Goal: Entertainment & Leisure: Consume media (video, audio)

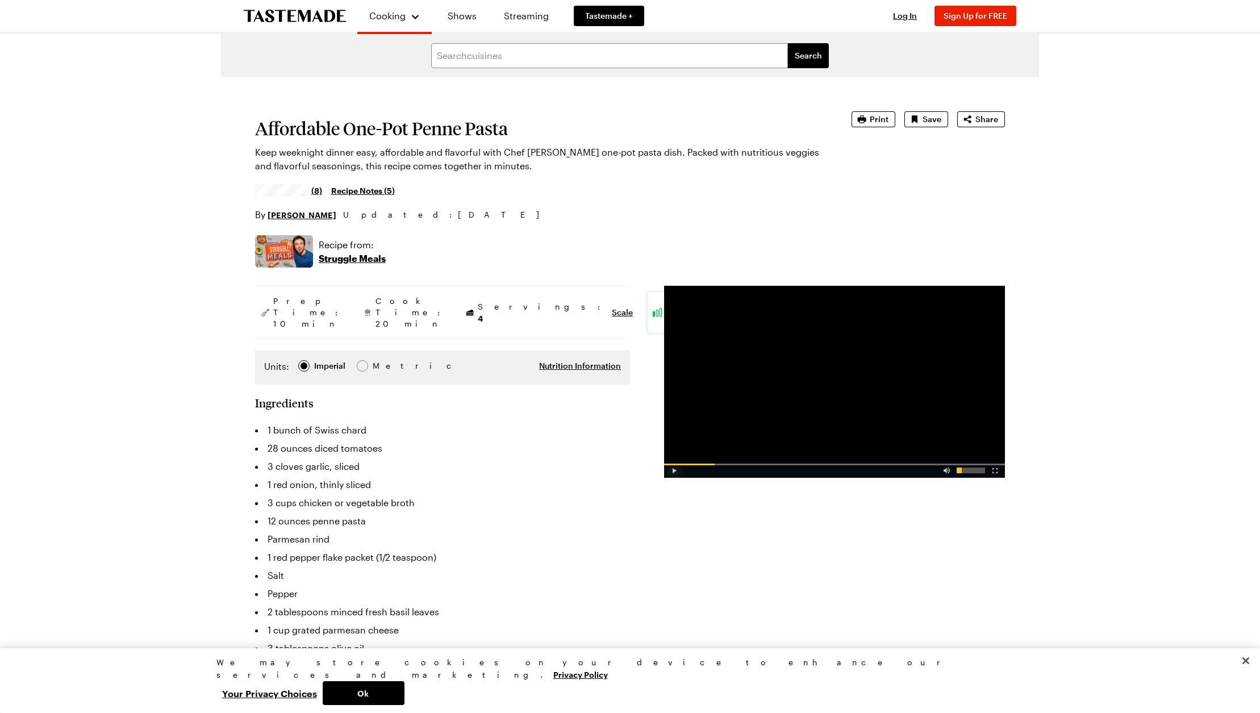
click at [673, 473] on div "Video Player" at bounding box center [674, 467] width 20 height 11
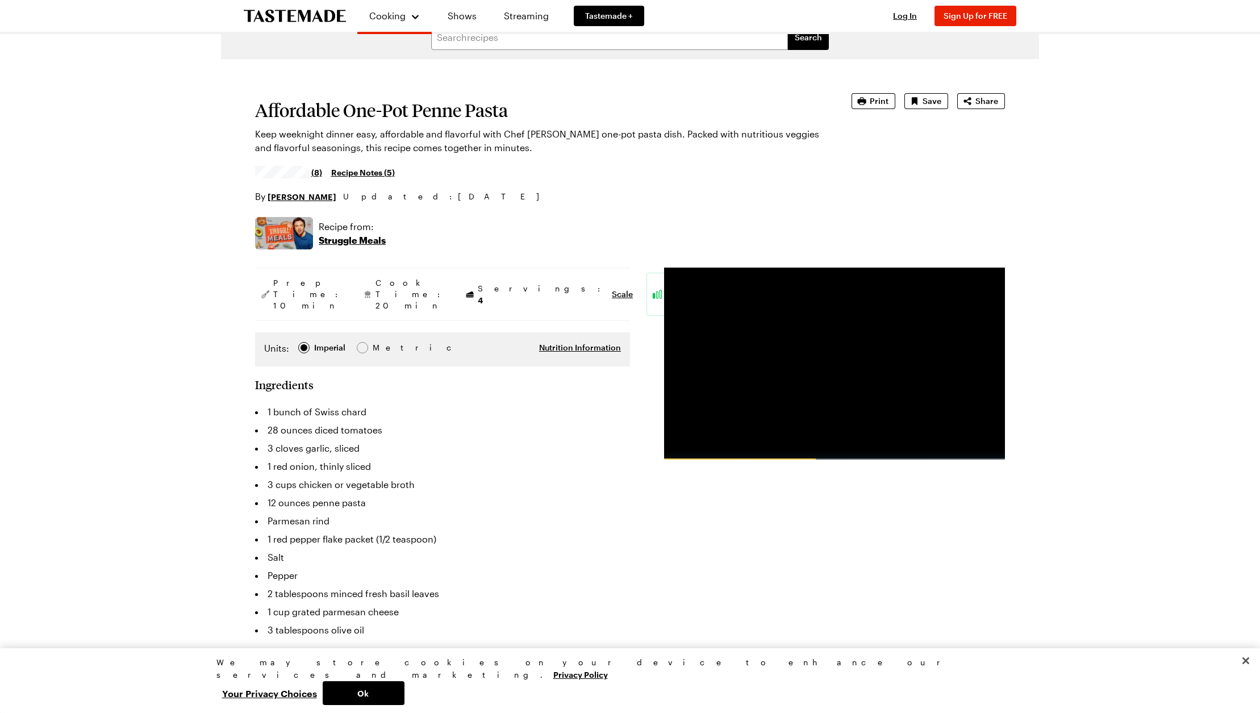
scroll to position [57, 0]
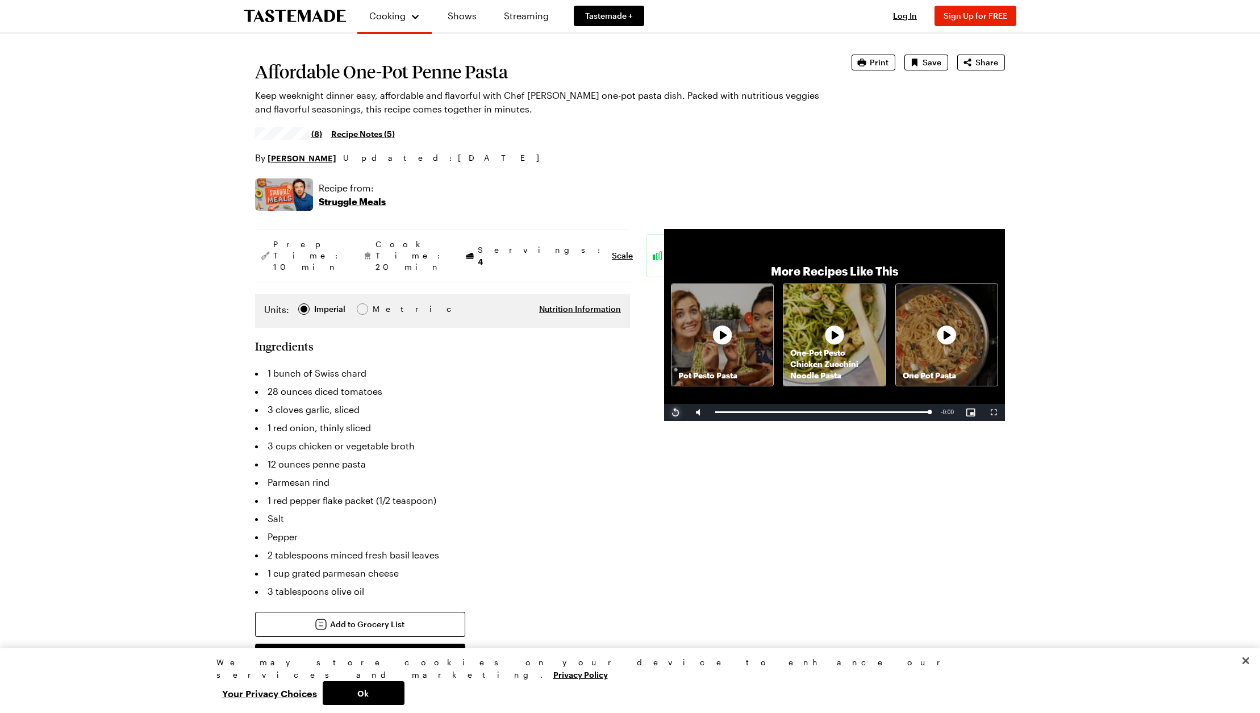
click at [675, 412] on span "Video Player" at bounding box center [675, 412] width 23 height 0
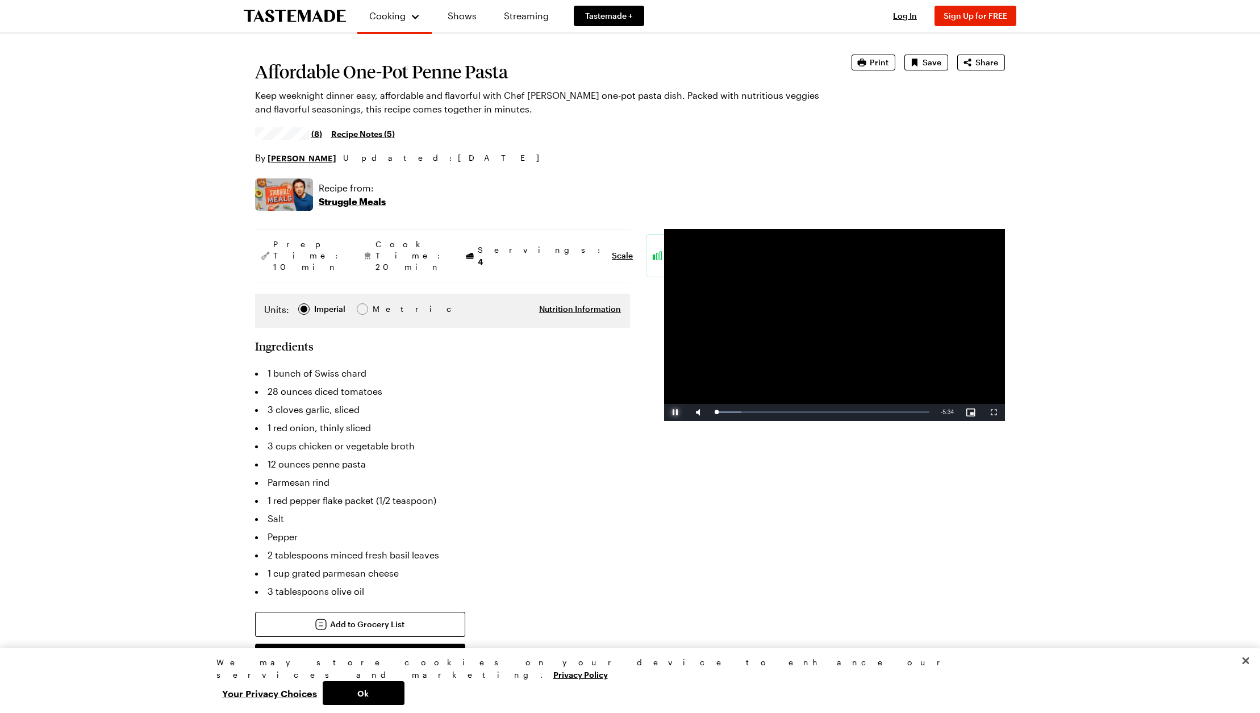
click at [675, 412] on span "Video Player" at bounding box center [675, 412] width 23 height 0
click at [672, 412] on span "Video Player" at bounding box center [675, 412] width 23 height 0
click at [731, 408] on div "Loaded : 12.11% 0:26 0:04" at bounding box center [822, 412] width 226 height 17
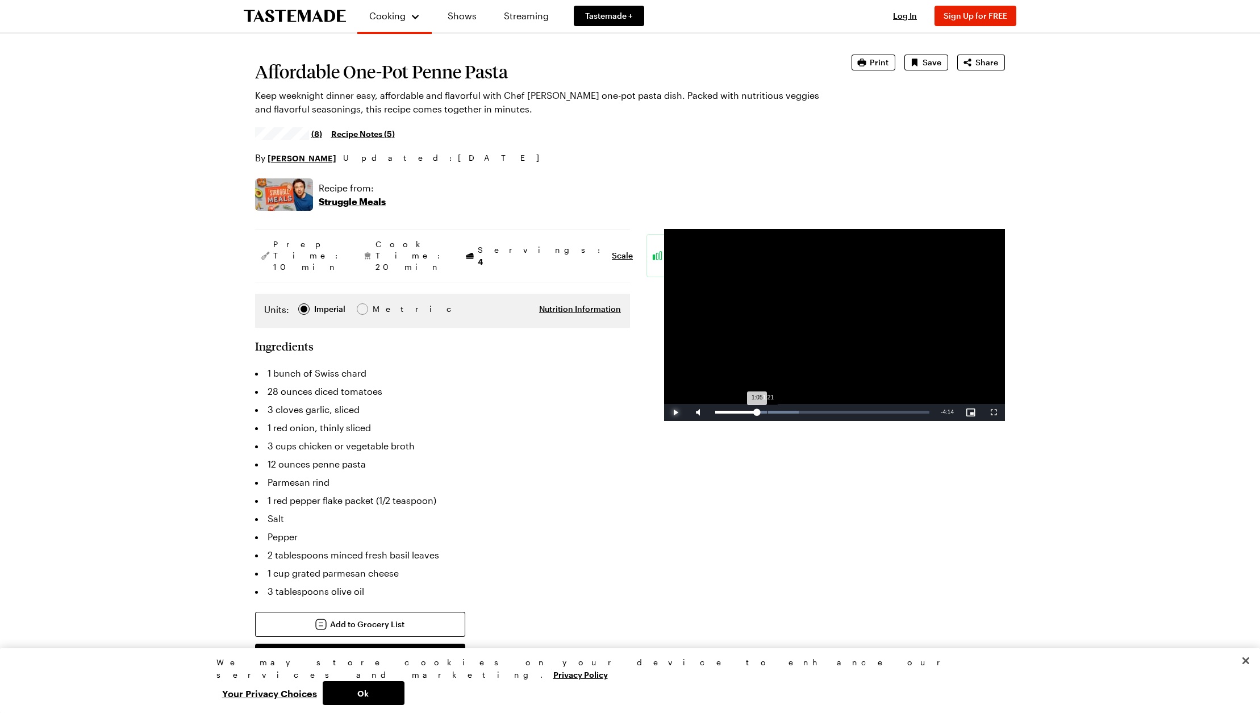
click at [767, 410] on div "Loaded : 38.89% 1:21 1:05" at bounding box center [822, 412] width 226 height 17
click at [774, 411] on div "1:31" at bounding box center [774, 412] width 1 height 3
click at [780, 410] on div "Loaded : 47.90% 1:39 1:32" at bounding box center [822, 412] width 226 height 17
click at [784, 411] on div "1:48" at bounding box center [749, 412] width 69 height 3
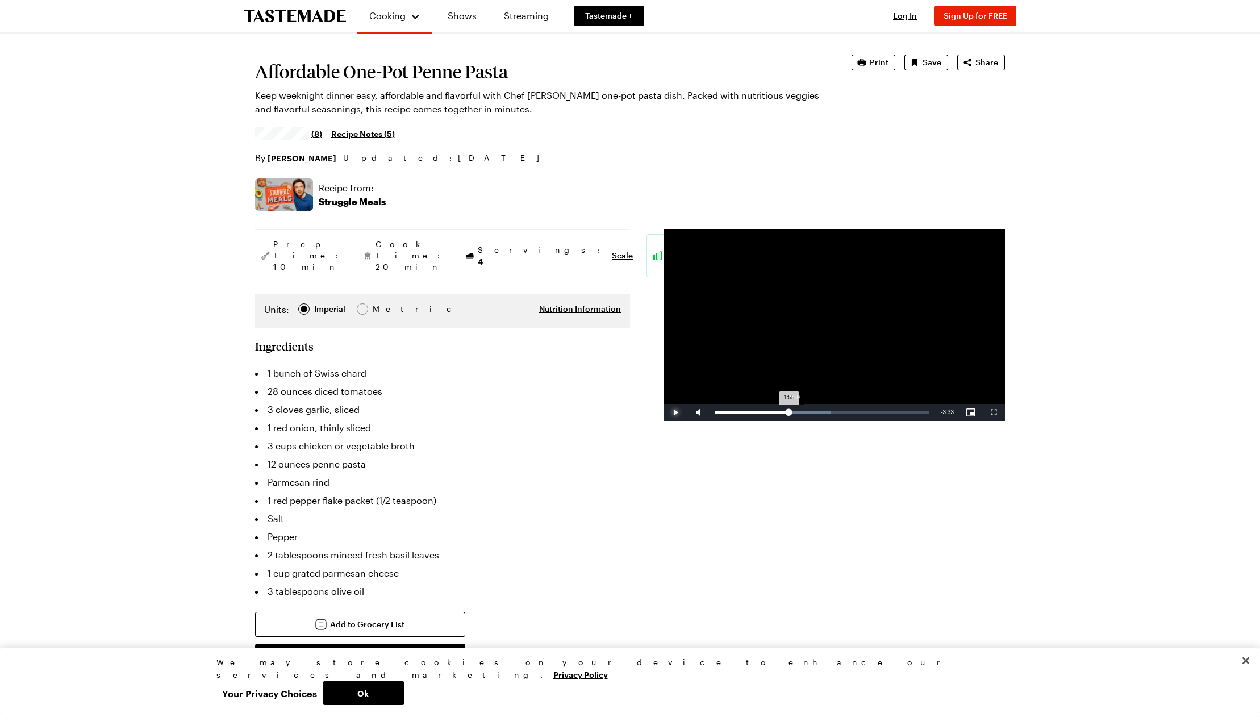
click at [794, 411] on div "1:59" at bounding box center [794, 412] width 1 height 3
click at [798, 411] on div "2:08" at bounding box center [756, 412] width 82 height 3
click at [798, 411] on div "2:09" at bounding box center [756, 412] width 82 height 3
click at [802, 412] on div "2:15" at bounding box center [758, 412] width 87 height 3
click at [812, 413] on div "2:31" at bounding box center [812, 412] width 1 height 3
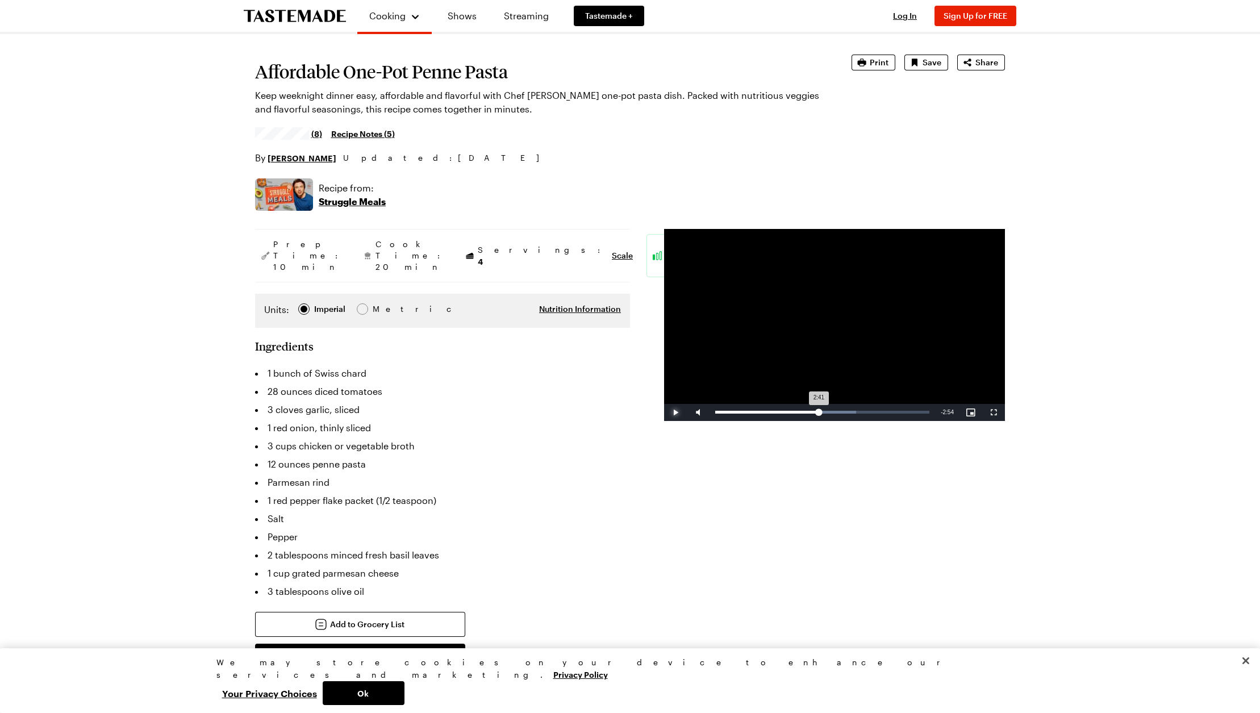
click at [819, 412] on div "Loaded : 65.71% 2:40 2:41" at bounding box center [822, 412] width 214 height 3
click at [819, 412] on div "2:42" at bounding box center [767, 412] width 104 height 3
click at [829, 412] on div "Loaded : 68.69% 2:58 2:44" at bounding box center [822, 412] width 214 height 3
click at [835, 412] on div "Loaded : 71.87% 3:06 2:58" at bounding box center [822, 412] width 214 height 3
click at [678, 412] on span "Video Player" at bounding box center [675, 412] width 23 height 0
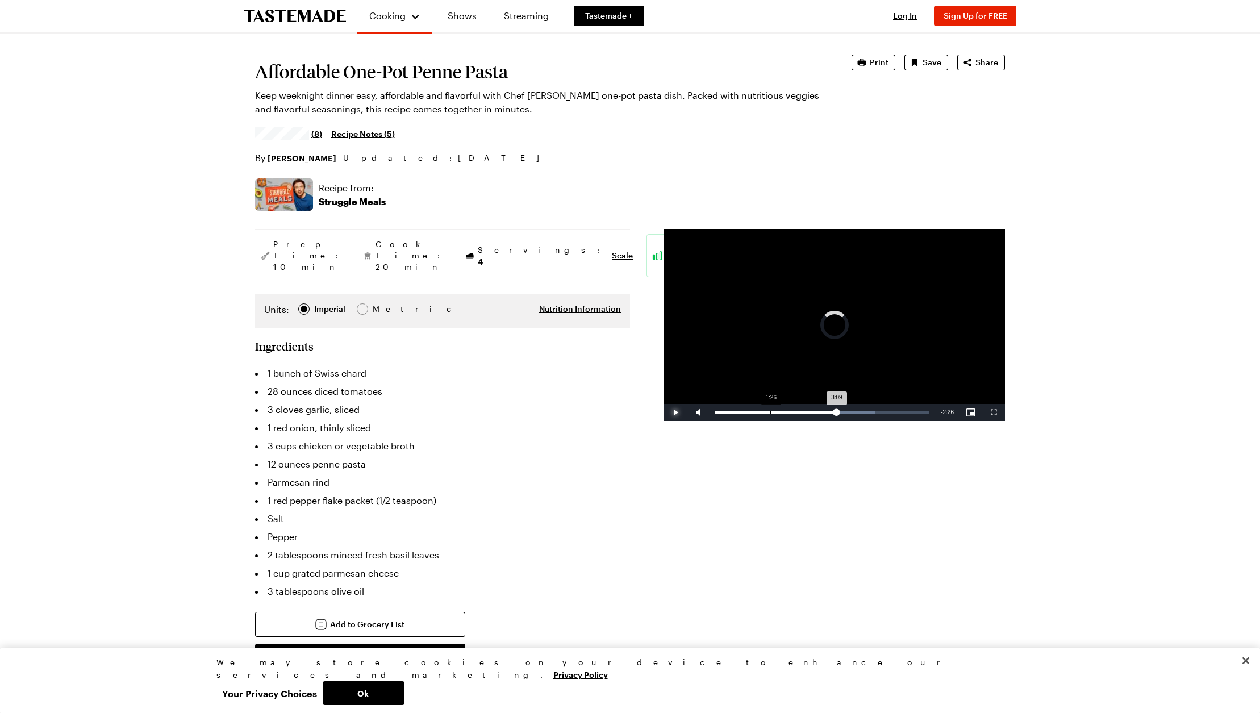
click at [770, 404] on div "Loaded : 74.81% 1:26 3:09" at bounding box center [822, 412] width 226 height 17
click at [677, 412] on span "Video Player" at bounding box center [675, 412] width 23 height 0
click at [780, 411] on div "Loaded : 44.97% 1:39 1:27" at bounding box center [822, 412] width 214 height 3
click at [786, 410] on div "Loaded : 50.81% 1:51 1:42" at bounding box center [822, 412] width 226 height 17
click at [791, 411] on div "1:58" at bounding box center [753, 412] width 76 height 3
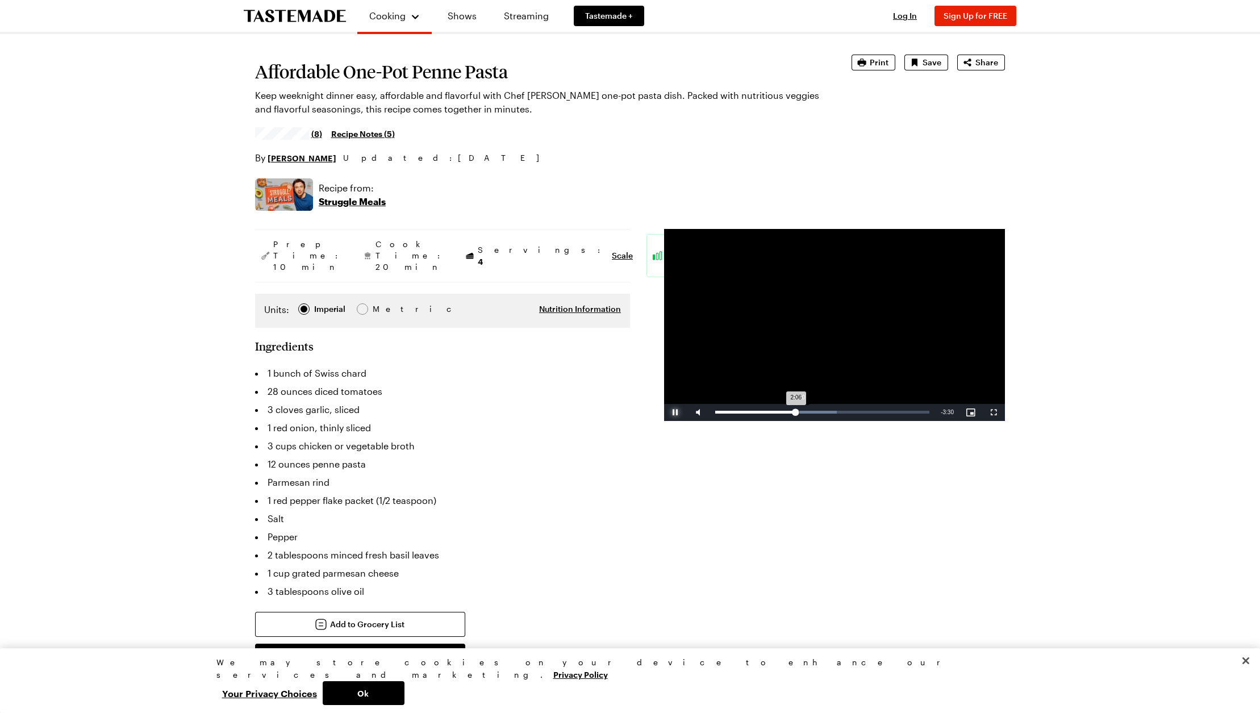
click at [796, 411] on div "2:06" at bounding box center [755, 412] width 81 height 3
click at [802, 411] on div "2:15" at bounding box center [758, 412] width 87 height 3
click at [803, 411] on div "2:16" at bounding box center [758, 412] width 87 height 3
click at [808, 411] on div "2:25" at bounding box center [761, 412] width 93 height 3
click at [817, 412] on div "2:39" at bounding box center [766, 412] width 102 height 3
